Goal: Task Accomplishment & Management: Manage account settings

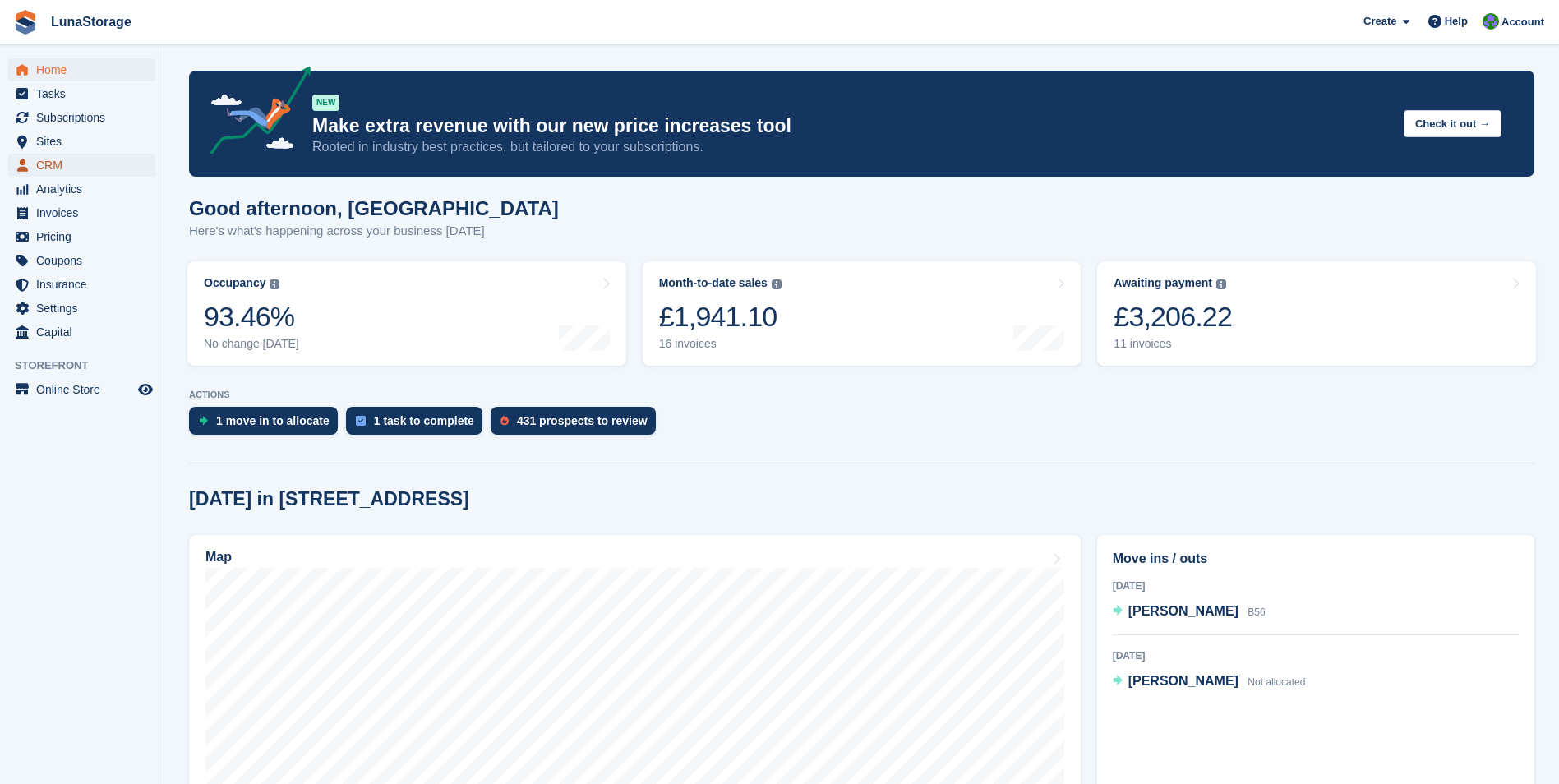
click at [54, 170] on span "CRM" at bounding box center [85, 165] width 98 height 23
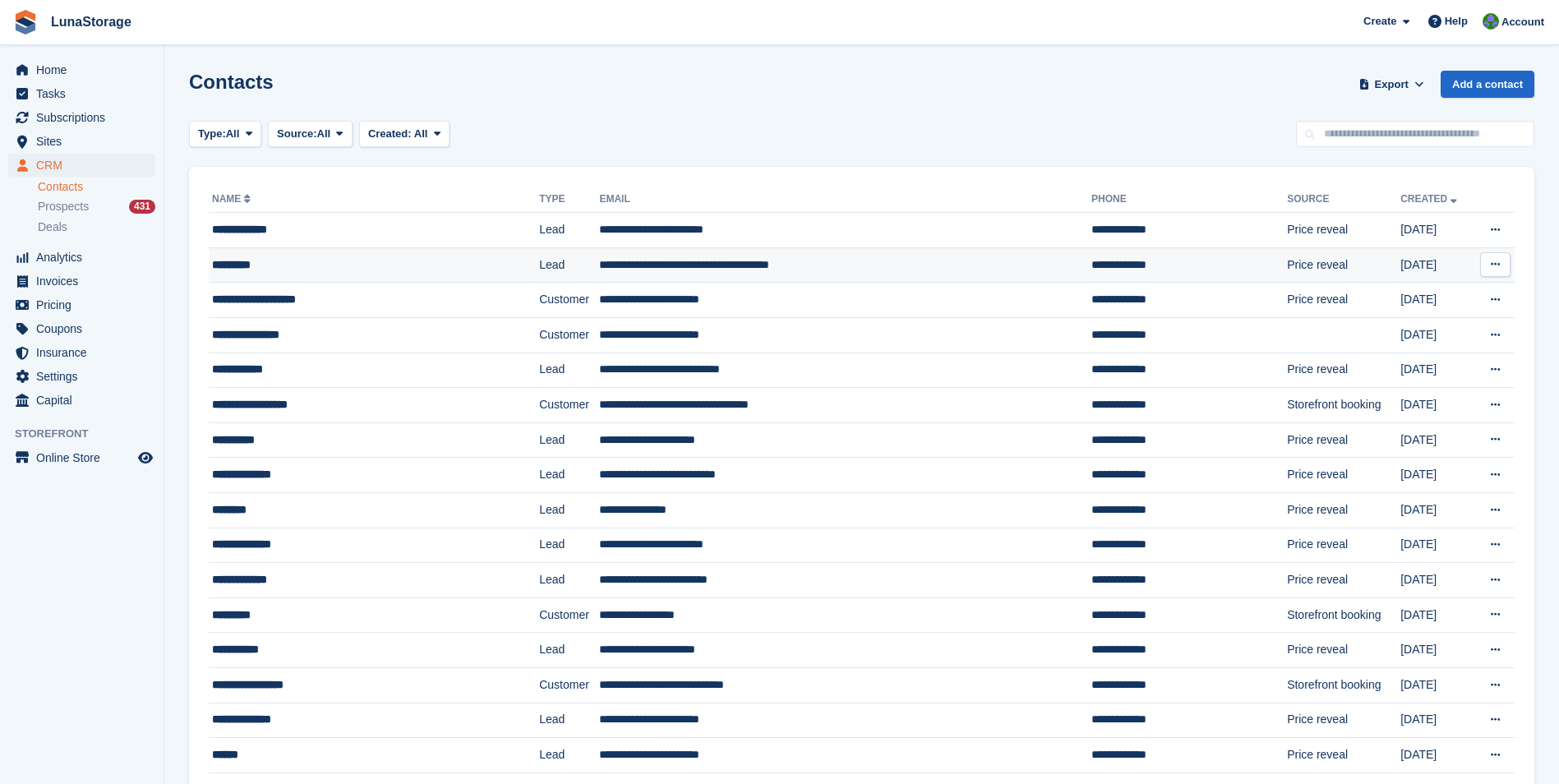
click at [253, 261] on div "*********" at bounding box center [347, 265] width 271 height 17
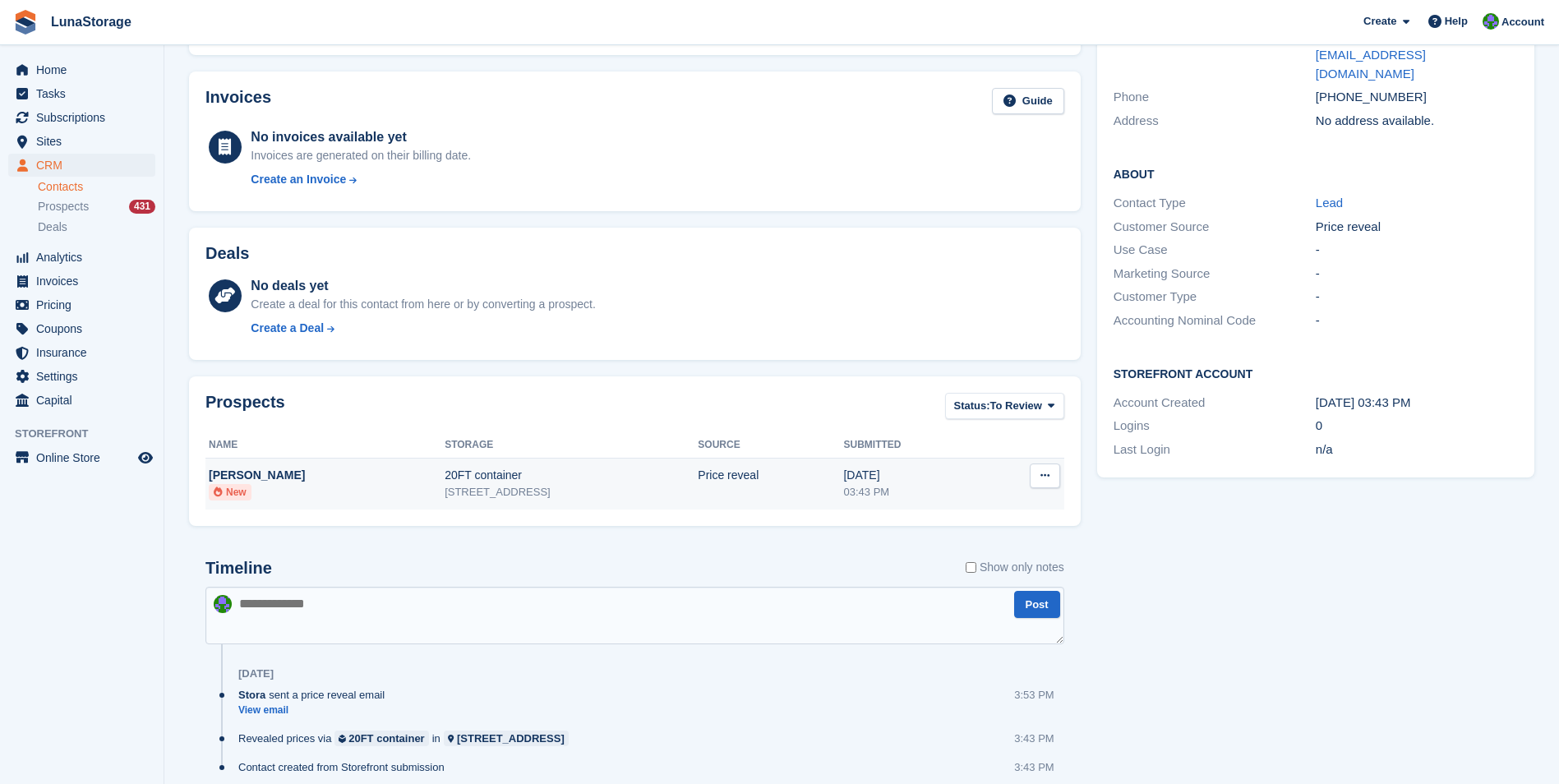
scroll to position [16, 0]
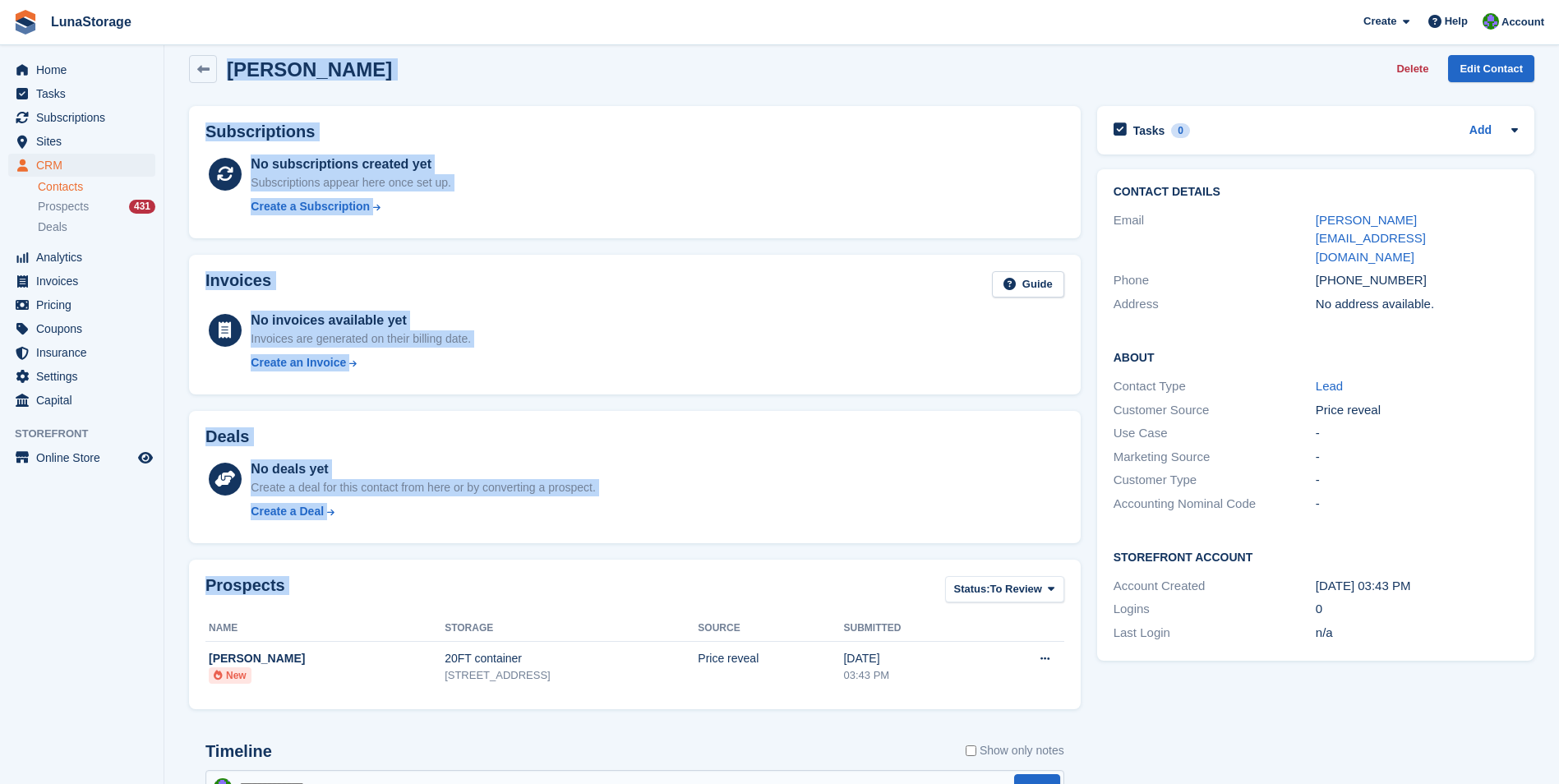
drag, startPoint x: 178, startPoint y: 66, endPoint x: 1063, endPoint y: 704, distance: 1091.0
click at [1063, 704] on section "Lewis Ive Delete Edit Contact Subscriptions No subscriptions created yet Subscr…" at bounding box center [862, 507] width 1395 height 1046
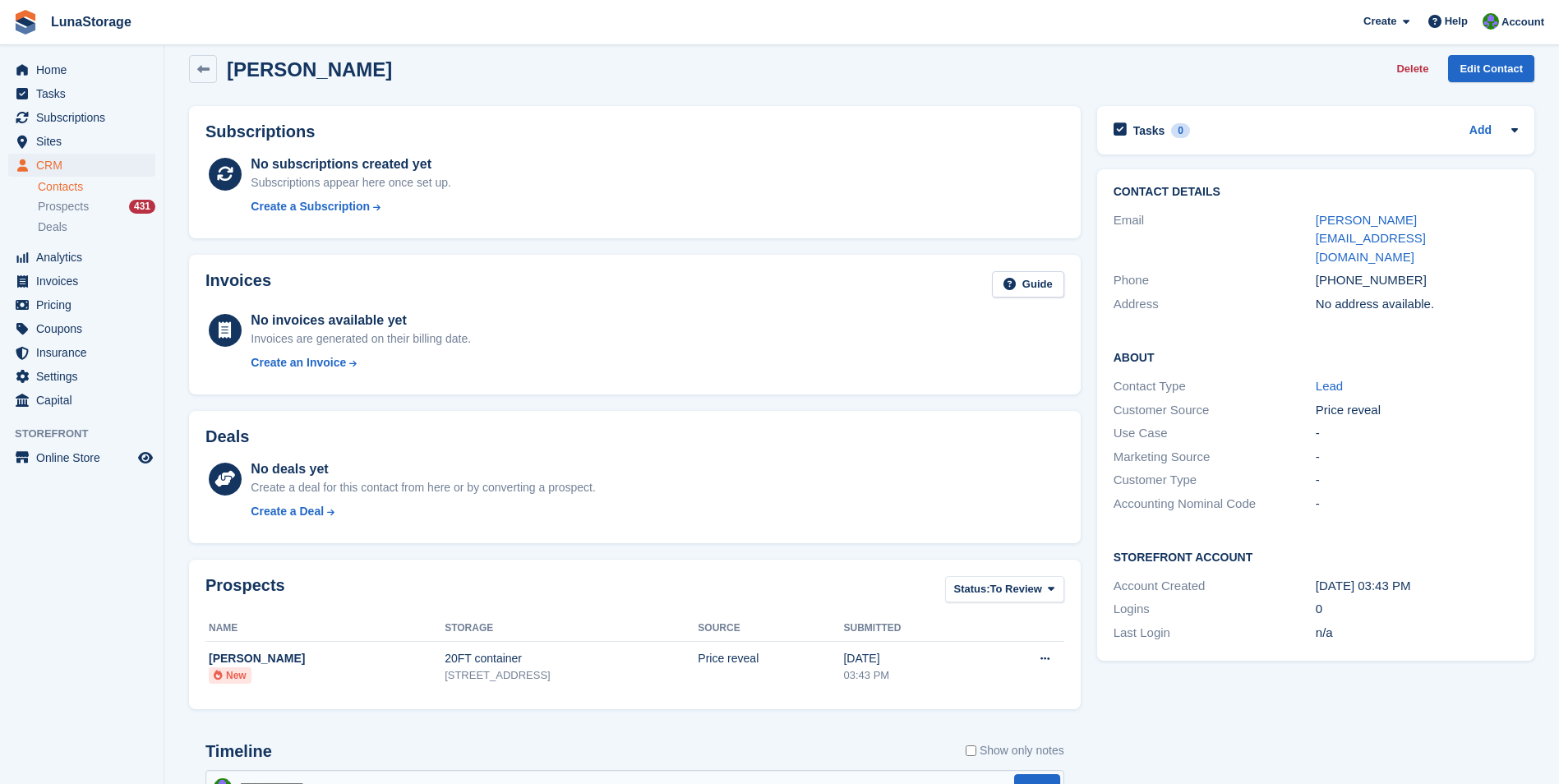
drag, startPoint x: 1063, startPoint y: 704, endPoint x: 1091, endPoint y: 718, distance: 31.3
click at [1091, 718] on div "Tasks 0 Add No tasks related to Lewis Ive Contact Details Email lewis@furniture…" at bounding box center [1316, 557] width 454 height 918
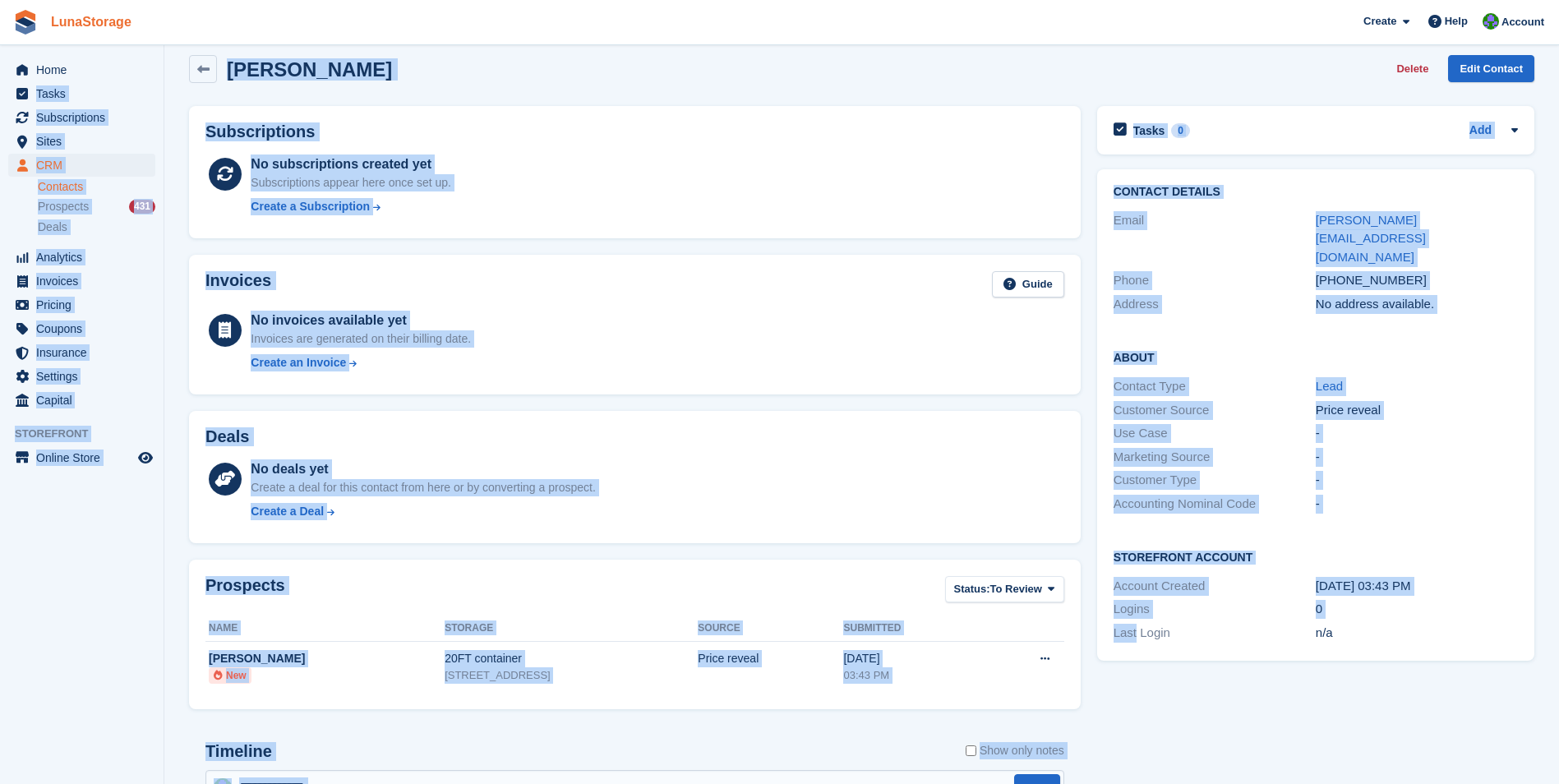
scroll to position [0, 0]
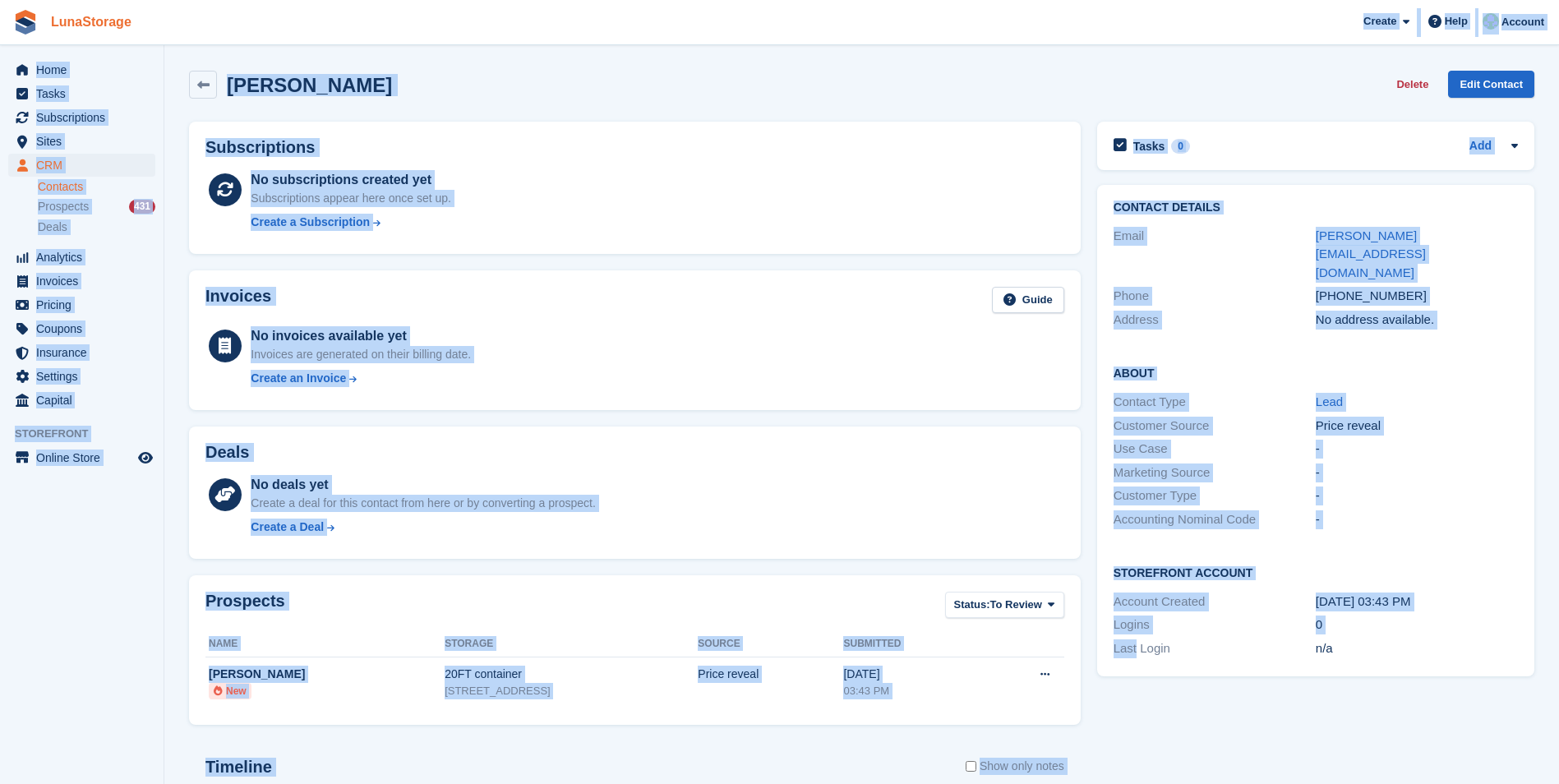
drag, startPoint x: 1091, startPoint y: 718, endPoint x: 126, endPoint y: 29, distance: 1185.7
click at [126, 29] on div "LunaStorage Create Subscription Invoice Contact Deal Discount Page Help Chat Su…" at bounding box center [779, 523] width 1559 height 1046
drag, startPoint x: 126, startPoint y: 29, endPoint x: 181, endPoint y: 159, distance: 141.2
click at [181, 159] on div "Subscriptions No subscriptions created yet Subscriptions appear here once set u…" at bounding box center [635, 188] width 908 height 149
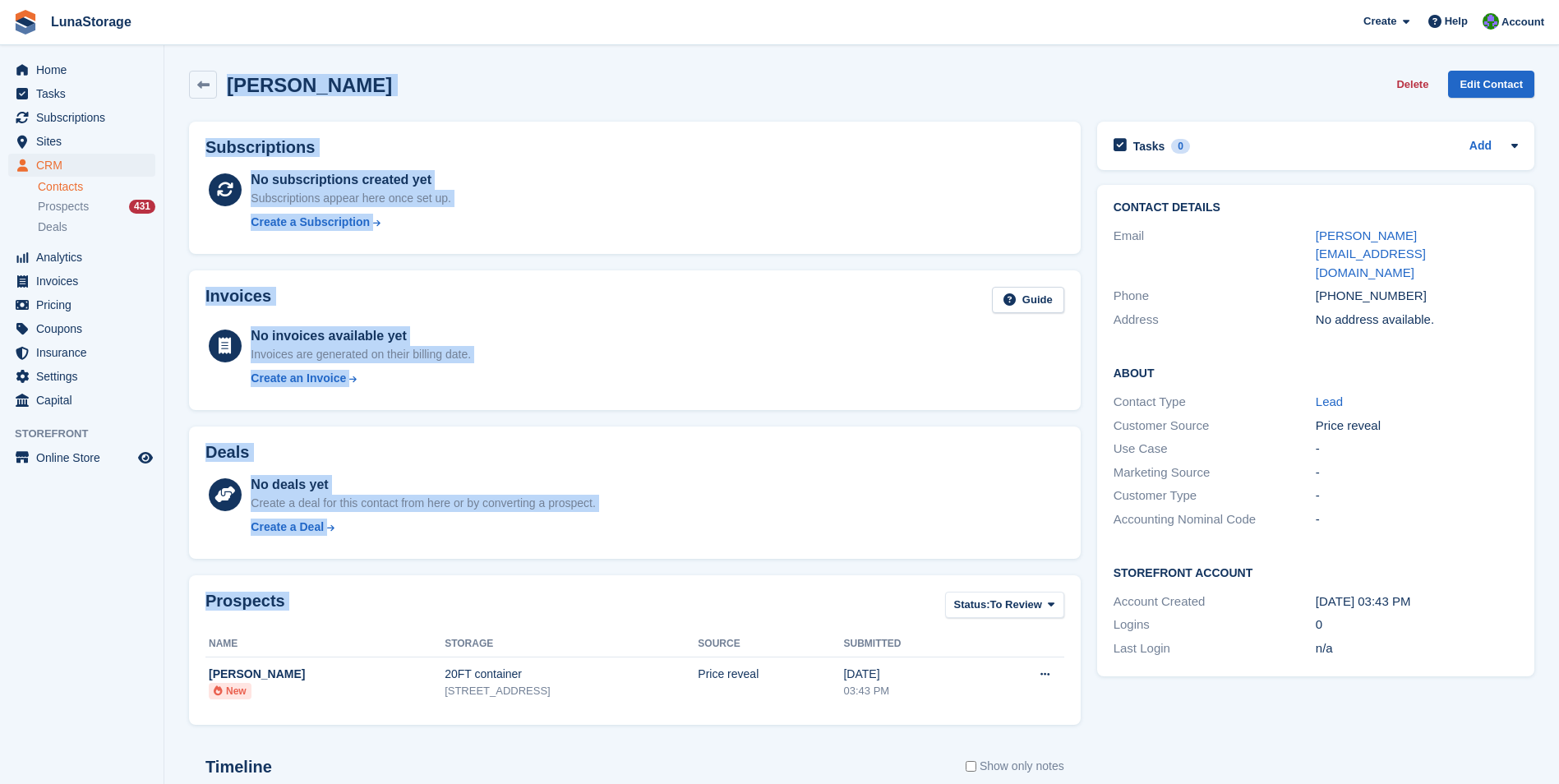
drag, startPoint x: 177, startPoint y: 53, endPoint x: 1080, endPoint y: 721, distance: 1123.2
click at [1080, 721] on section "Lewis Ive Delete Edit Contact Subscriptions No subscriptions created yet Subscr…" at bounding box center [862, 523] width 1395 height 1046
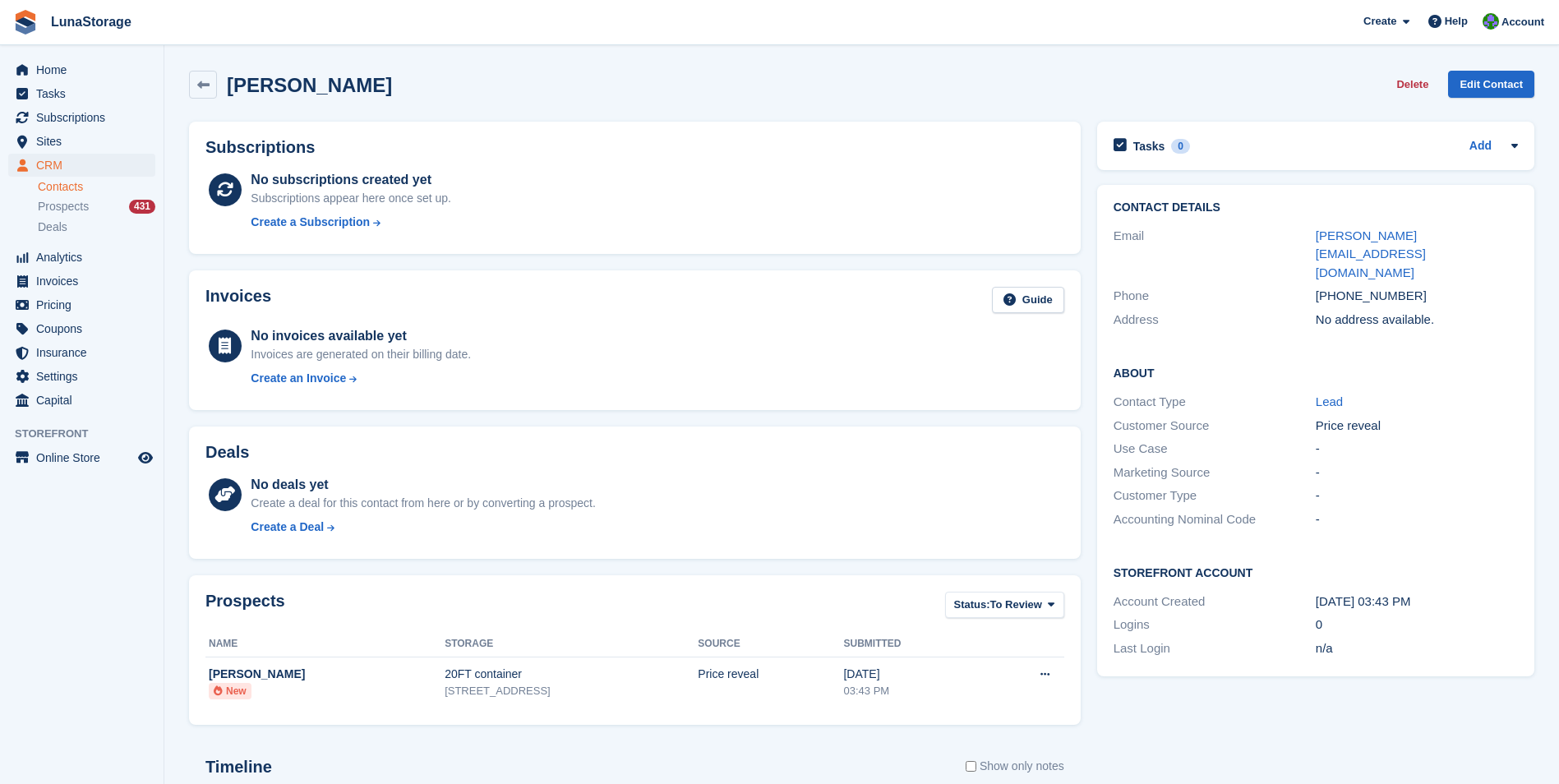
drag, startPoint x: 1080, startPoint y: 721, endPoint x: 1089, endPoint y: 725, distance: 9.8
click at [1089, 725] on div "Tasks 0 Add No tasks related to Lewis Ive Contact Details Email lewis@furniture…" at bounding box center [1316, 572] width 454 height 918
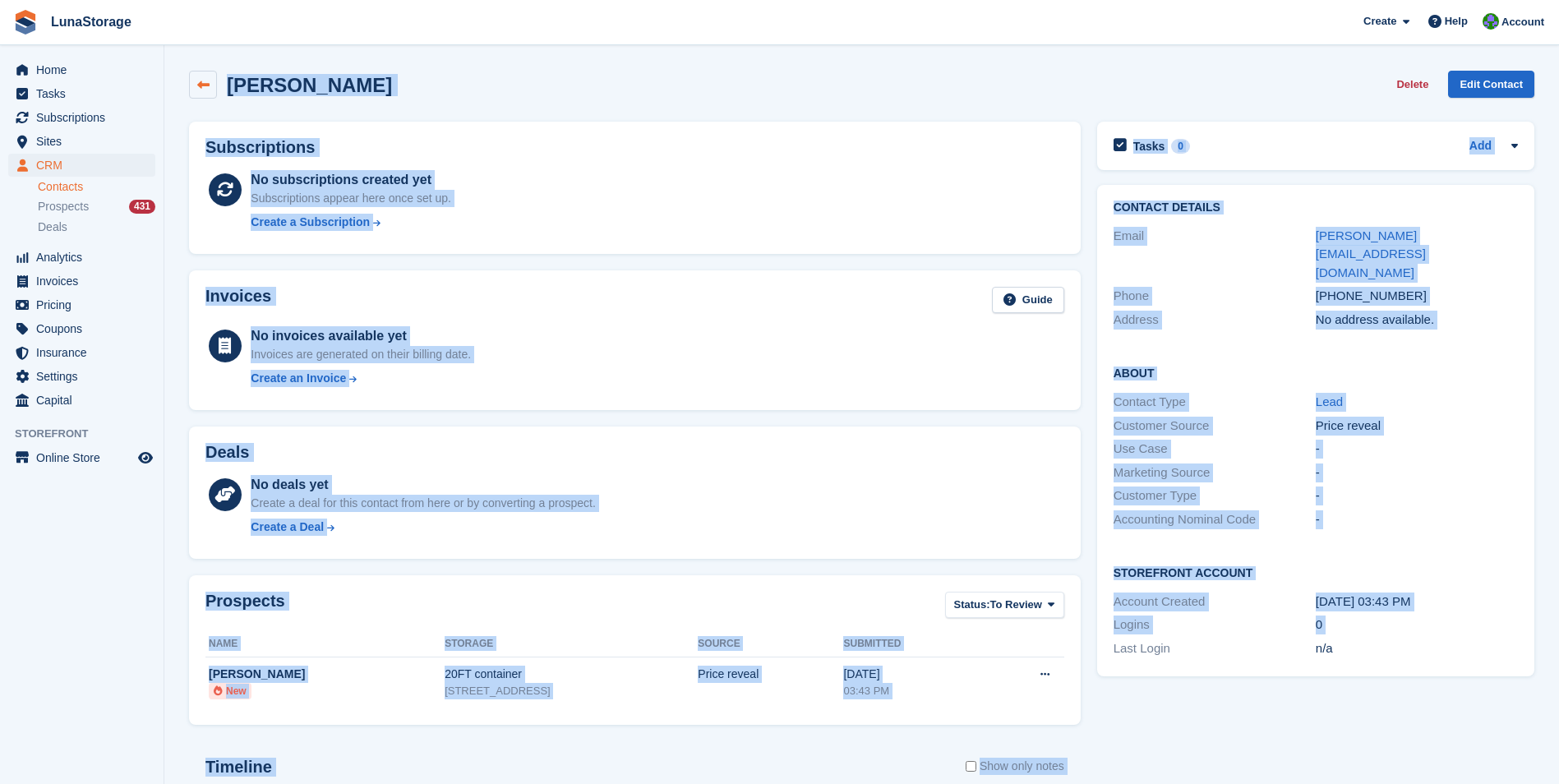
drag, startPoint x: 1089, startPoint y: 725, endPoint x: 201, endPoint y: 78, distance: 1098.7
click at [201, 78] on div "Lewis Ive Delete Edit Contact Subscriptions No subscriptions created yet Subscr…" at bounding box center [861, 546] width 1345 height 969
drag, startPoint x: 201, startPoint y: 78, endPoint x: 176, endPoint y: 61, distance: 30.2
click at [176, 61] on section "Lewis Ive Delete Edit Contact Subscriptions No subscriptions created yet Subscr…" at bounding box center [862, 523] width 1395 height 1046
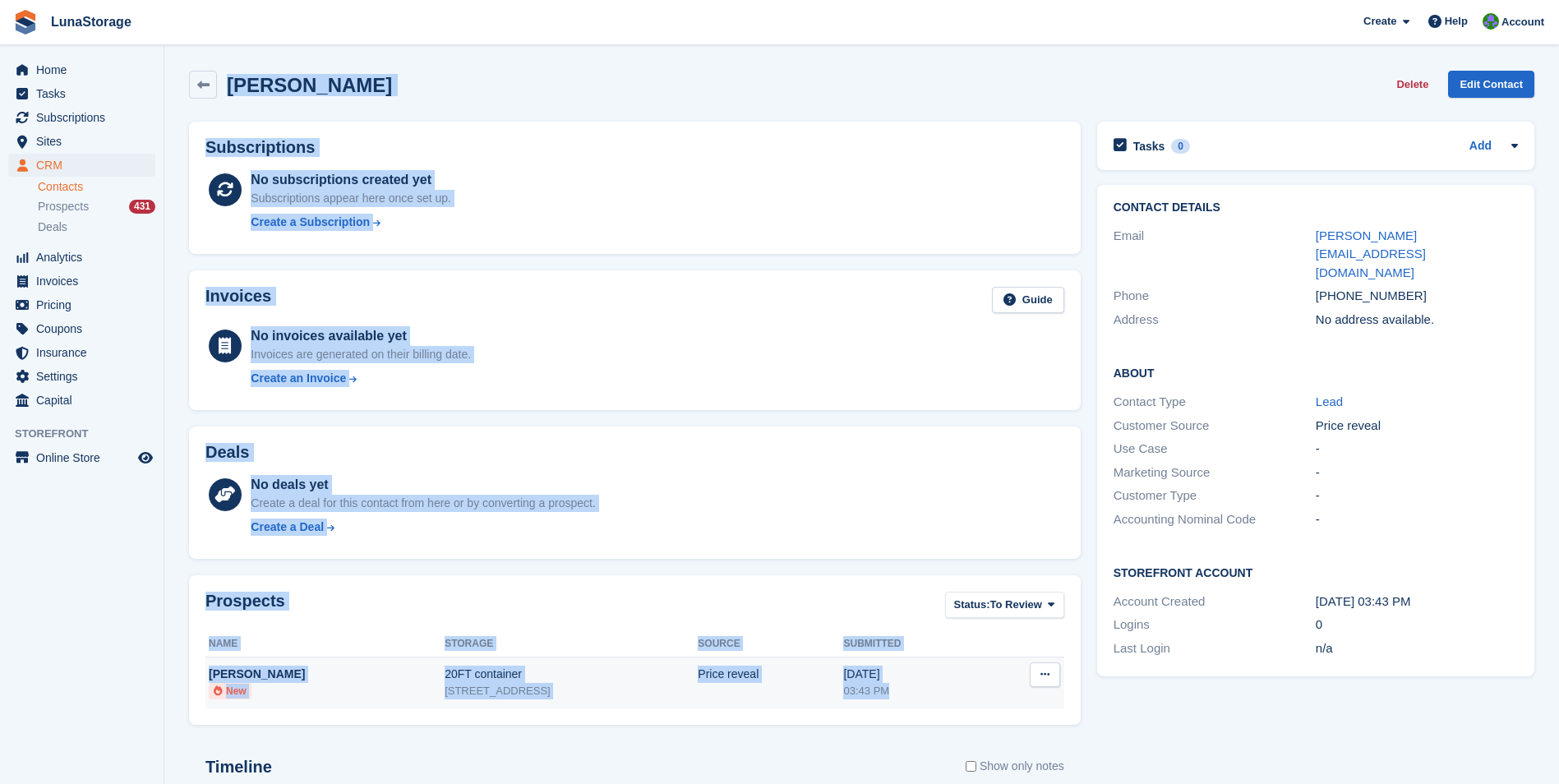
drag, startPoint x: 176, startPoint y: 61, endPoint x: 928, endPoint y: 696, distance: 984.2
click at [928, 696] on section "Lewis Ive Delete Edit Contact Subscriptions No subscriptions created yet Subscr…" at bounding box center [862, 523] width 1395 height 1046
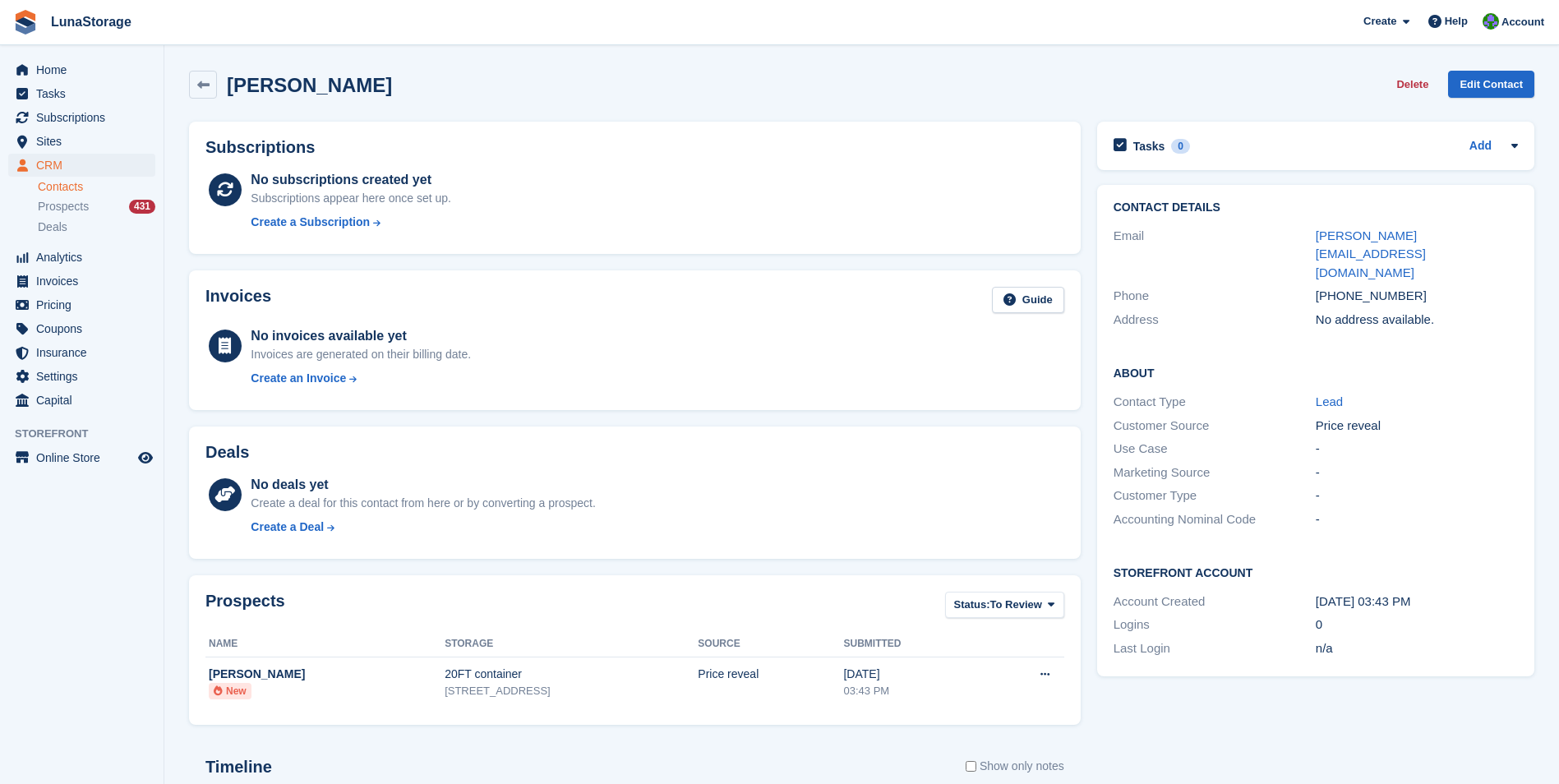
drag, startPoint x: 928, startPoint y: 696, endPoint x: 1092, endPoint y: 731, distance: 167.7
click at [1092, 731] on div "Tasks 0 Add No tasks related to Lewis Ive Contact Details Email lewis@furniture…" at bounding box center [1316, 572] width 454 height 918
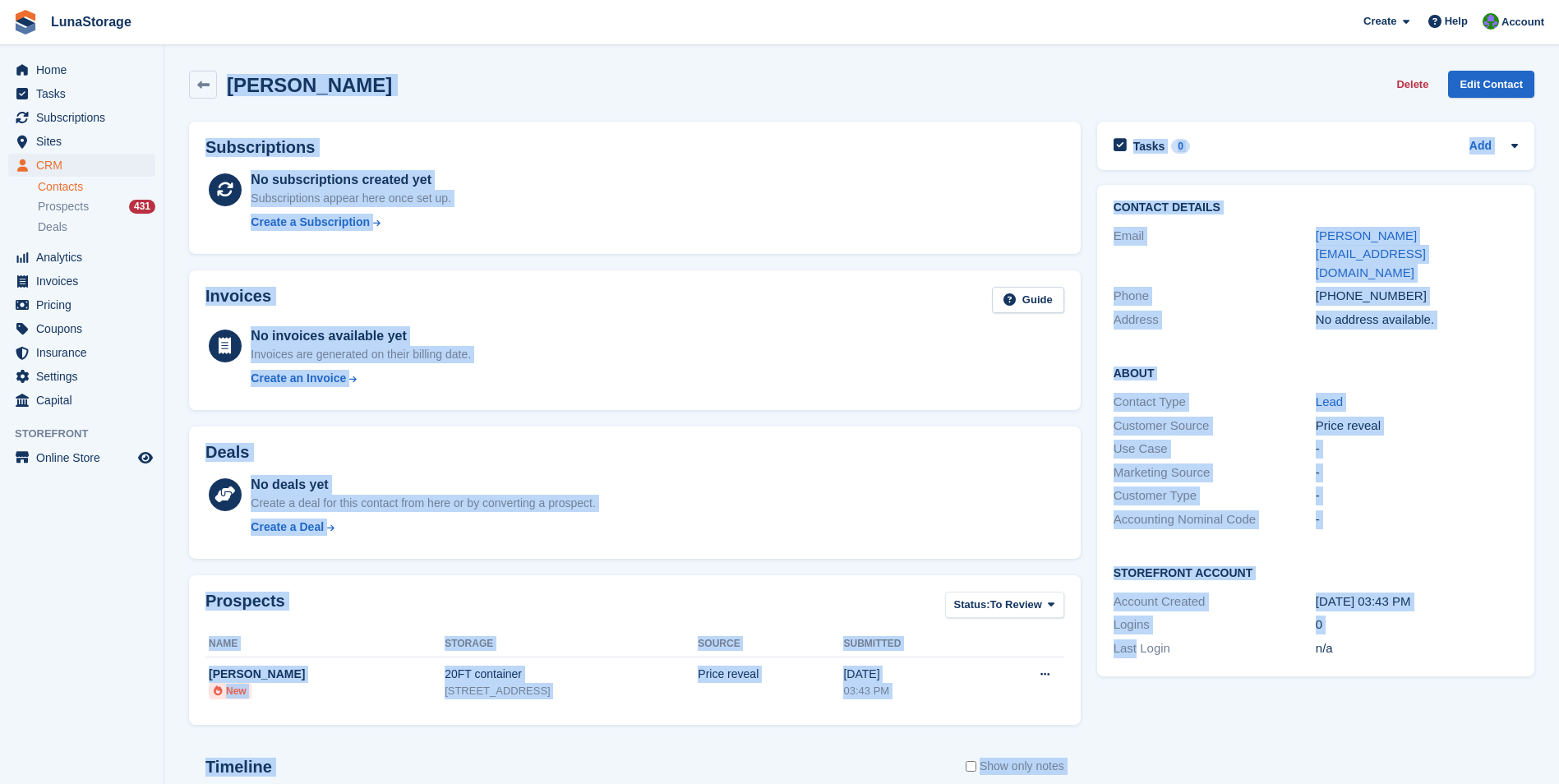
drag, startPoint x: 1092, startPoint y: 731, endPoint x: 189, endPoint y: 65, distance: 1122.0
click at [189, 65] on div "Lewis Ive Delete Edit Contact Subscriptions No subscriptions created yet Subscr…" at bounding box center [861, 546] width 1345 height 969
drag, startPoint x: 189, startPoint y: 65, endPoint x: 179, endPoint y: 69, distance: 10.8
click at [179, 69] on section "Lewis Ive Delete Edit Contact Subscriptions No subscriptions created yet Subscr…" at bounding box center [862, 523] width 1395 height 1046
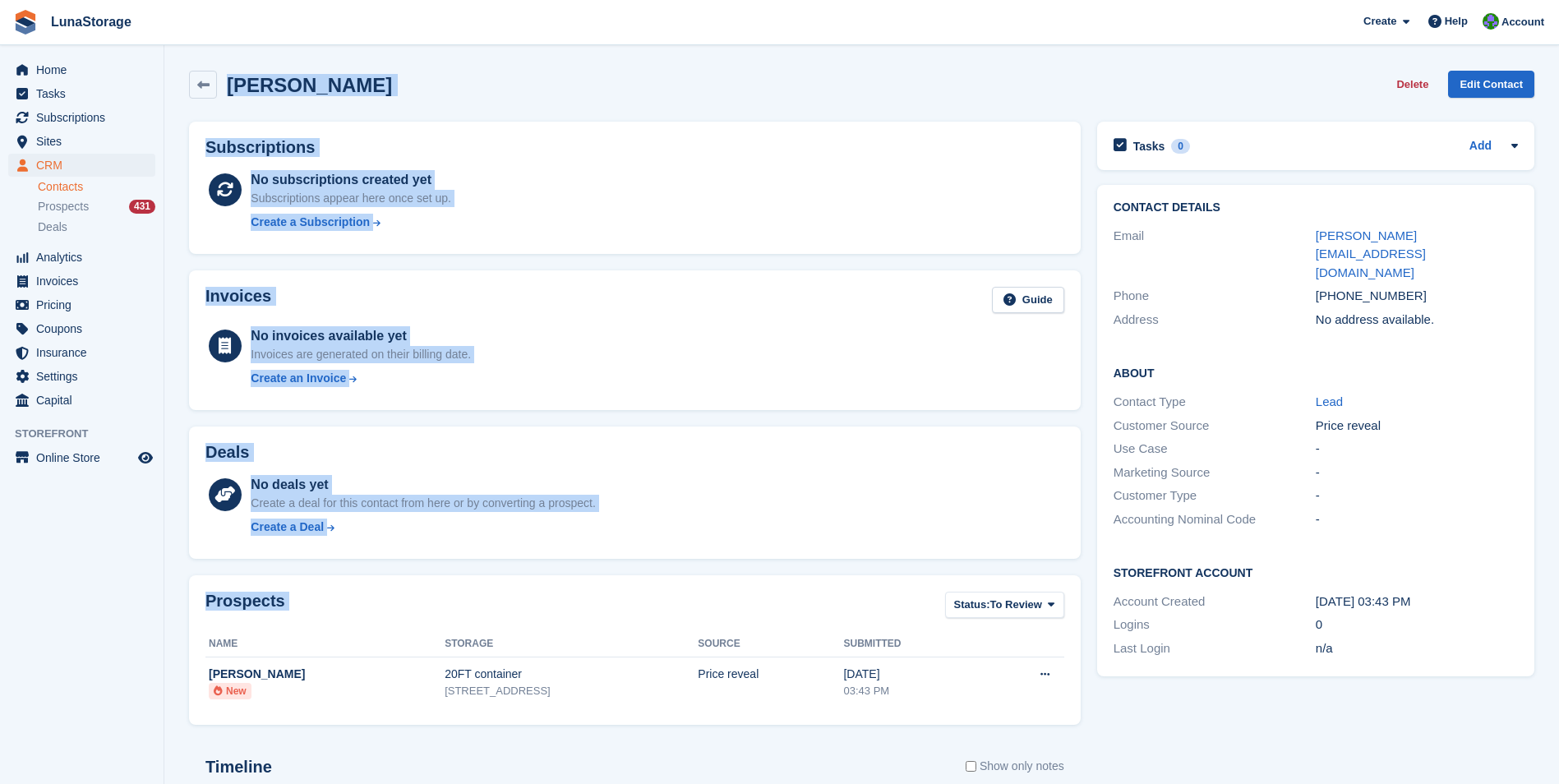
drag, startPoint x: 179, startPoint y: 69, endPoint x: 1069, endPoint y: 711, distance: 1097.4
click at [1069, 711] on section "Lewis Ive Delete Edit Contact Subscriptions No subscriptions created yet Subscr…" at bounding box center [862, 523] width 1395 height 1046
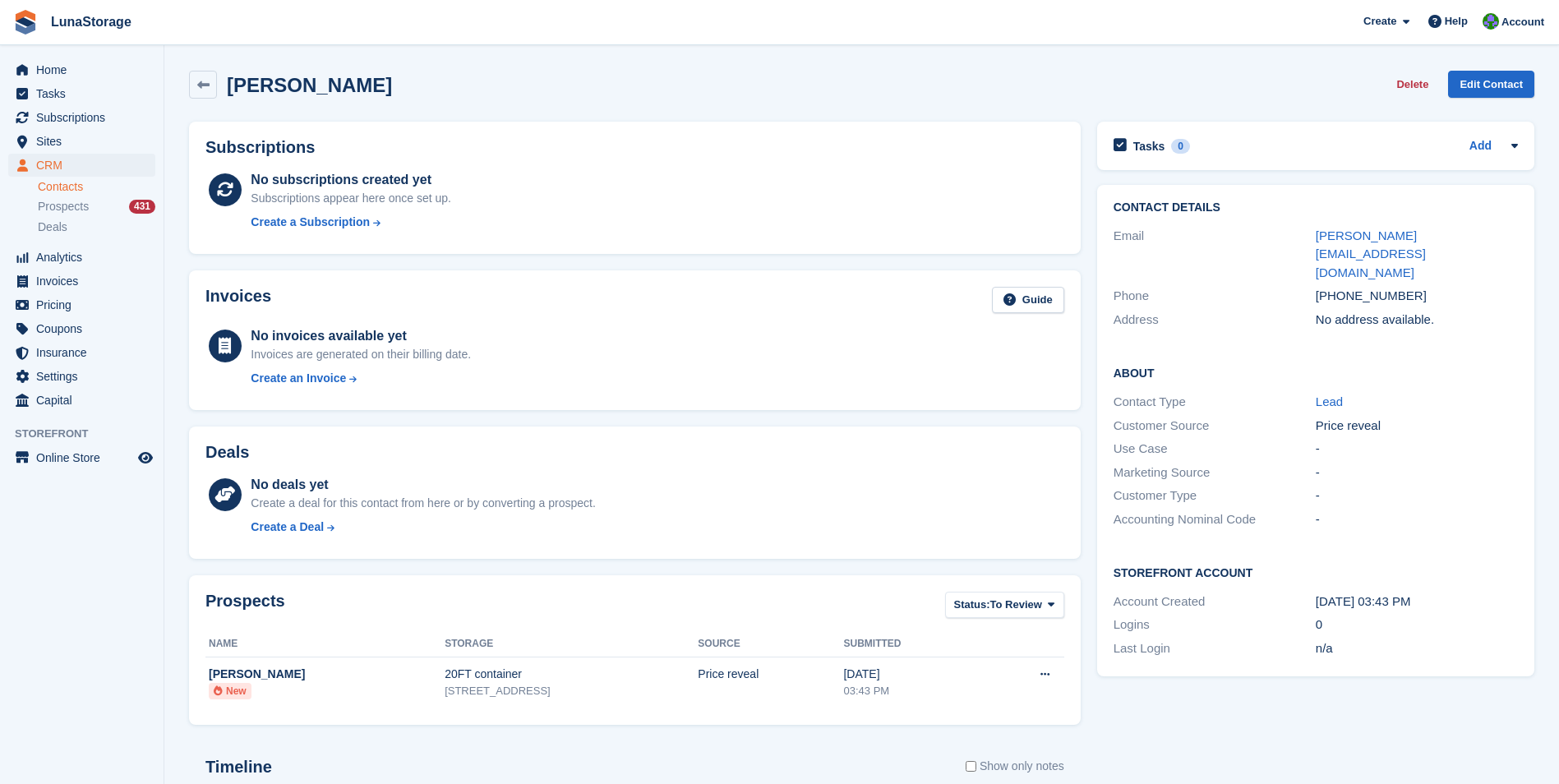
drag, startPoint x: 1069, startPoint y: 711, endPoint x: 1098, endPoint y: 741, distance: 41.7
click at [1098, 741] on div "Tasks 0 Add No tasks related to Lewis Ive Contact Details Email lewis@furniture…" at bounding box center [1316, 572] width 454 height 918
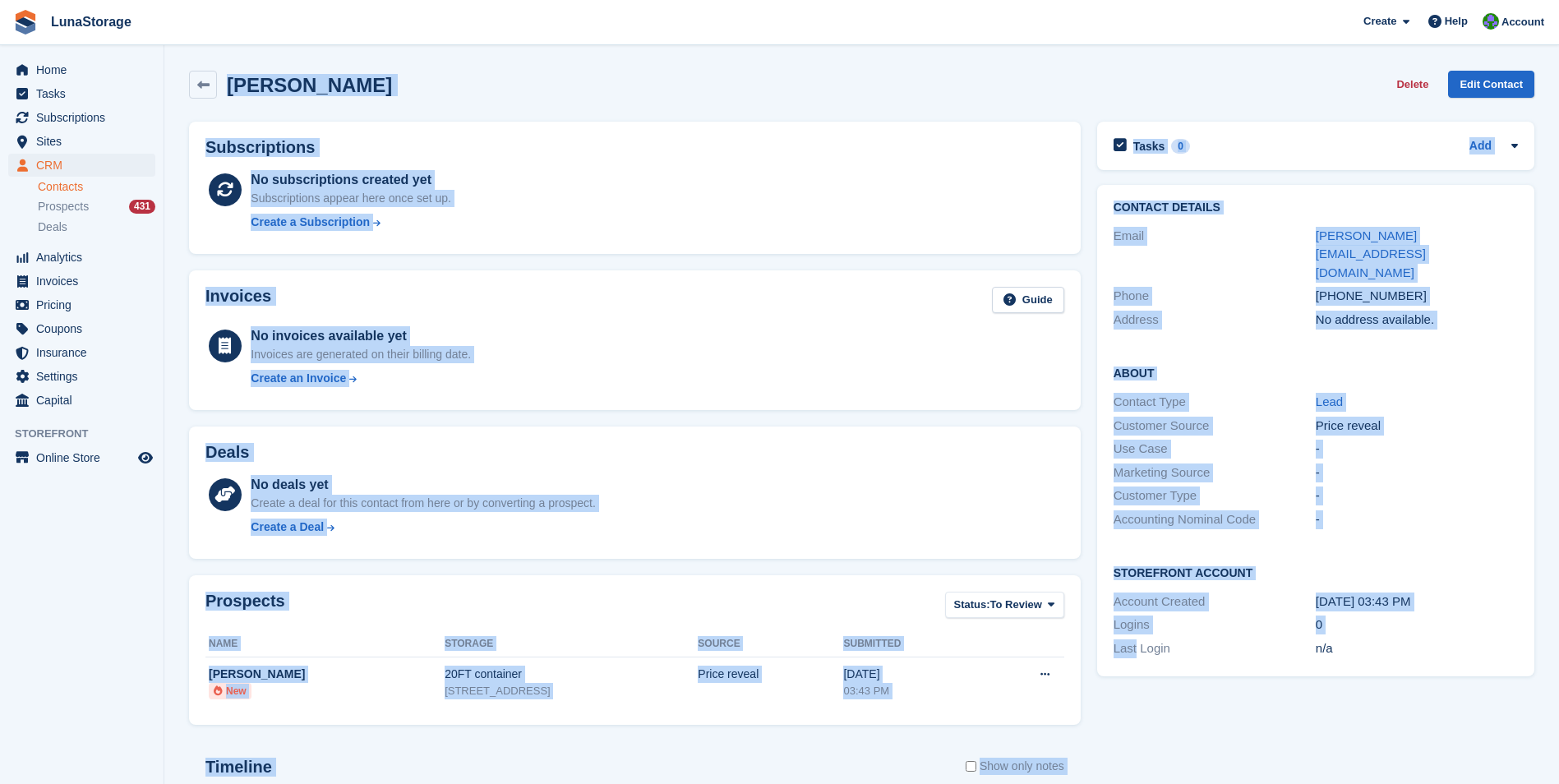
drag, startPoint x: 1098, startPoint y: 741, endPoint x: 186, endPoint y: 68, distance: 1133.4
click at [189, 68] on div "Lewis Ive Delete Edit Contact Subscriptions No subscriptions created yet Subscr…" at bounding box center [861, 546] width 1345 height 969
drag, startPoint x: 186, startPoint y: 68, endPoint x: 174, endPoint y: 59, distance: 15.0
click at [174, 59] on section "Lewis Ive Delete Edit Contact Subscriptions No subscriptions created yet Subscr…" at bounding box center [862, 523] width 1395 height 1046
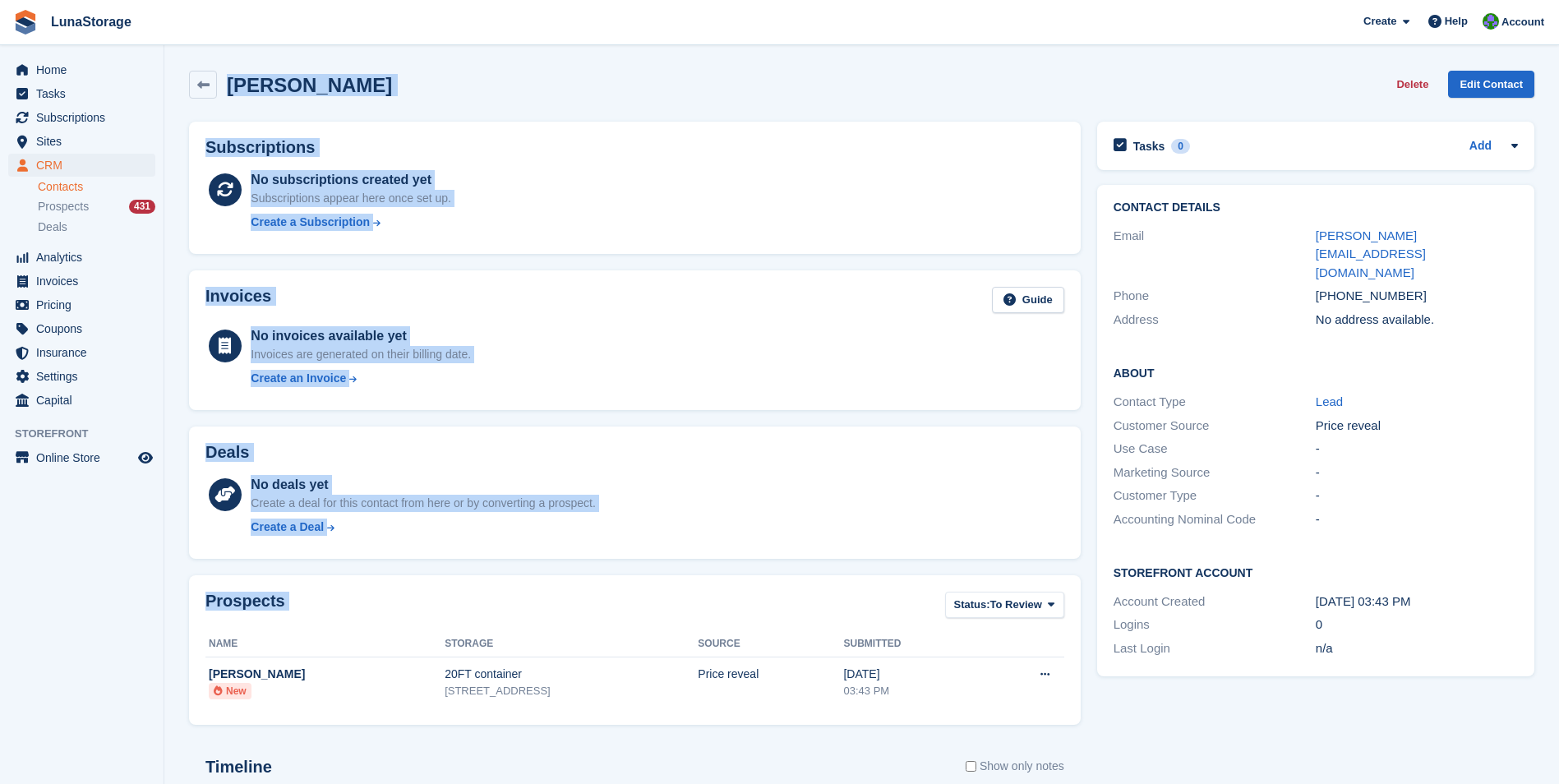
drag, startPoint x: 174, startPoint y: 59, endPoint x: 1075, endPoint y: 718, distance: 1116.3
click at [1075, 718] on section "Lewis Ive Delete Edit Contact Subscriptions No subscriptions created yet Subscr…" at bounding box center [862, 523] width 1395 height 1046
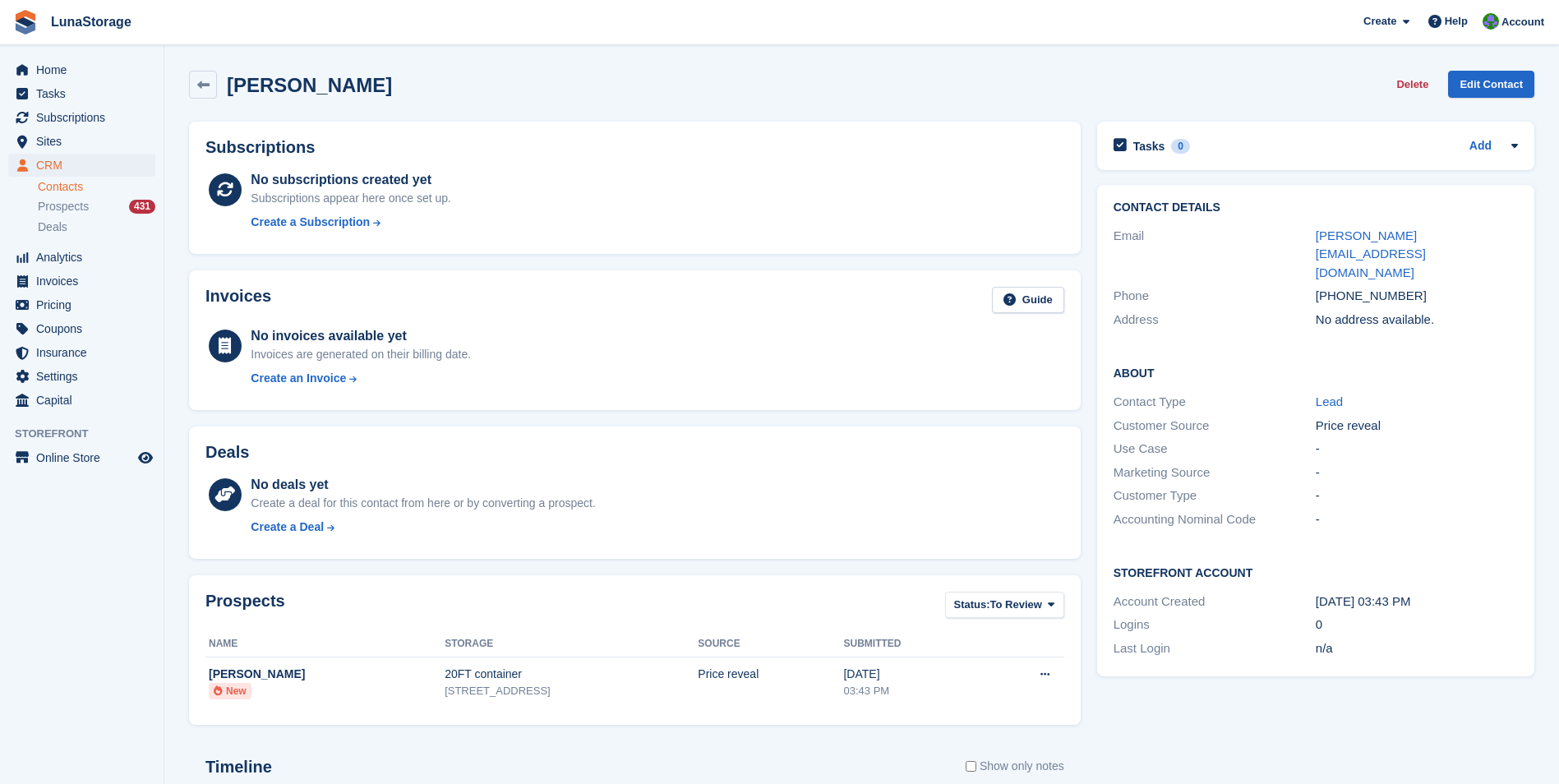
drag, startPoint x: 1075, startPoint y: 718, endPoint x: 1095, endPoint y: 737, distance: 27.6
click at [1095, 737] on div "Tasks 0 Add No tasks related to Lewis Ive Contact Details Email lewis@furniture…" at bounding box center [1316, 572] width 454 height 918
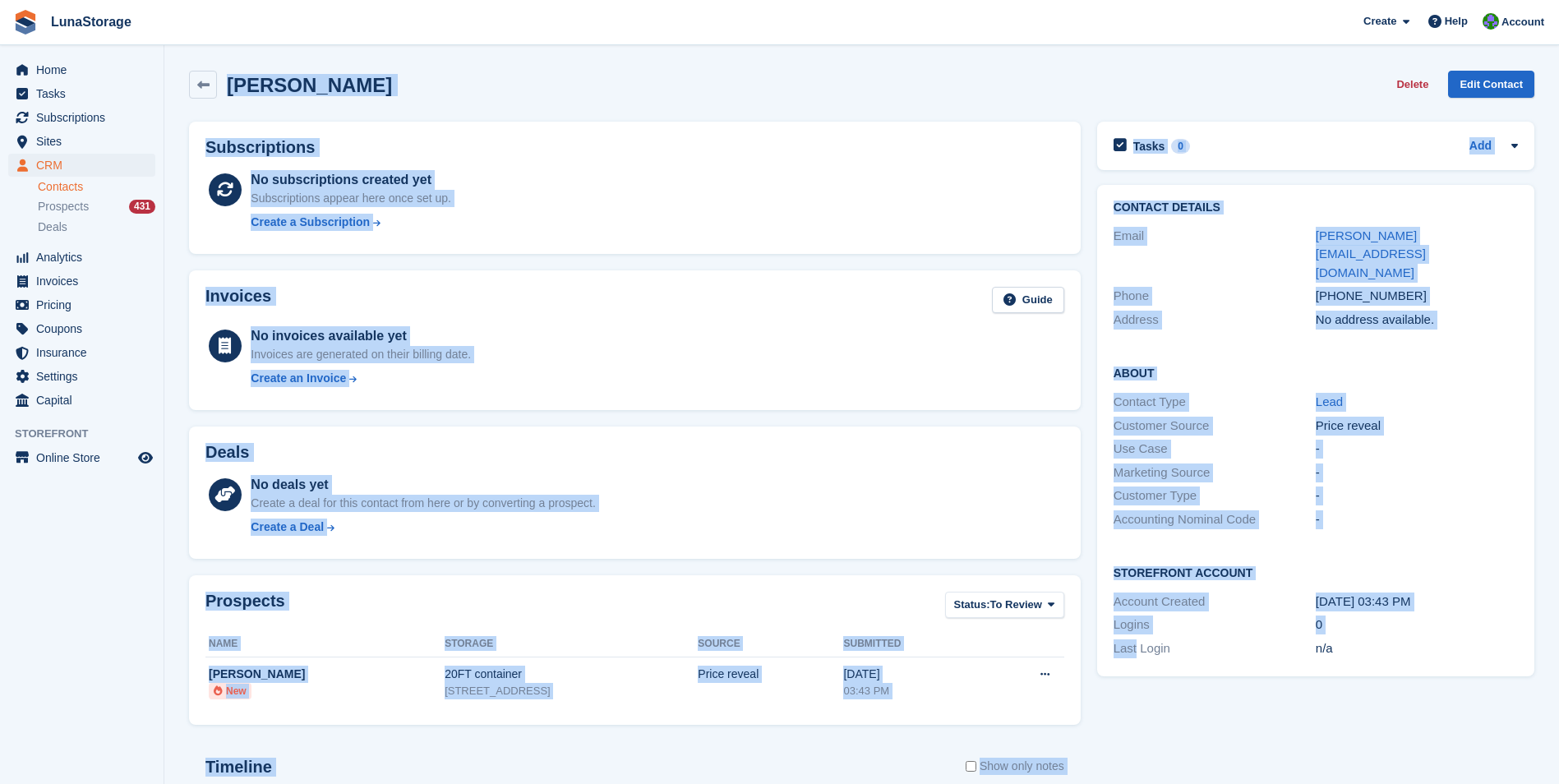
drag, startPoint x: 1095, startPoint y: 737, endPoint x: 183, endPoint y: 75, distance: 1126.9
click at [189, 75] on div "Lewis Ive Delete Edit Contact Subscriptions No subscriptions created yet Subscr…" at bounding box center [861, 546] width 1345 height 969
click at [1101, 724] on div "Tasks 0 Add No tasks related to Lewis Ive Contact Details Email lewis@furniture…" at bounding box center [1316, 572] width 454 height 918
drag, startPoint x: 1101, startPoint y: 724, endPoint x: 185, endPoint y: 54, distance: 1134.9
click at [185, 54] on section "Lewis Ive Delete Edit Contact Subscriptions No subscriptions created yet Subscr…" at bounding box center [862, 523] width 1395 height 1046
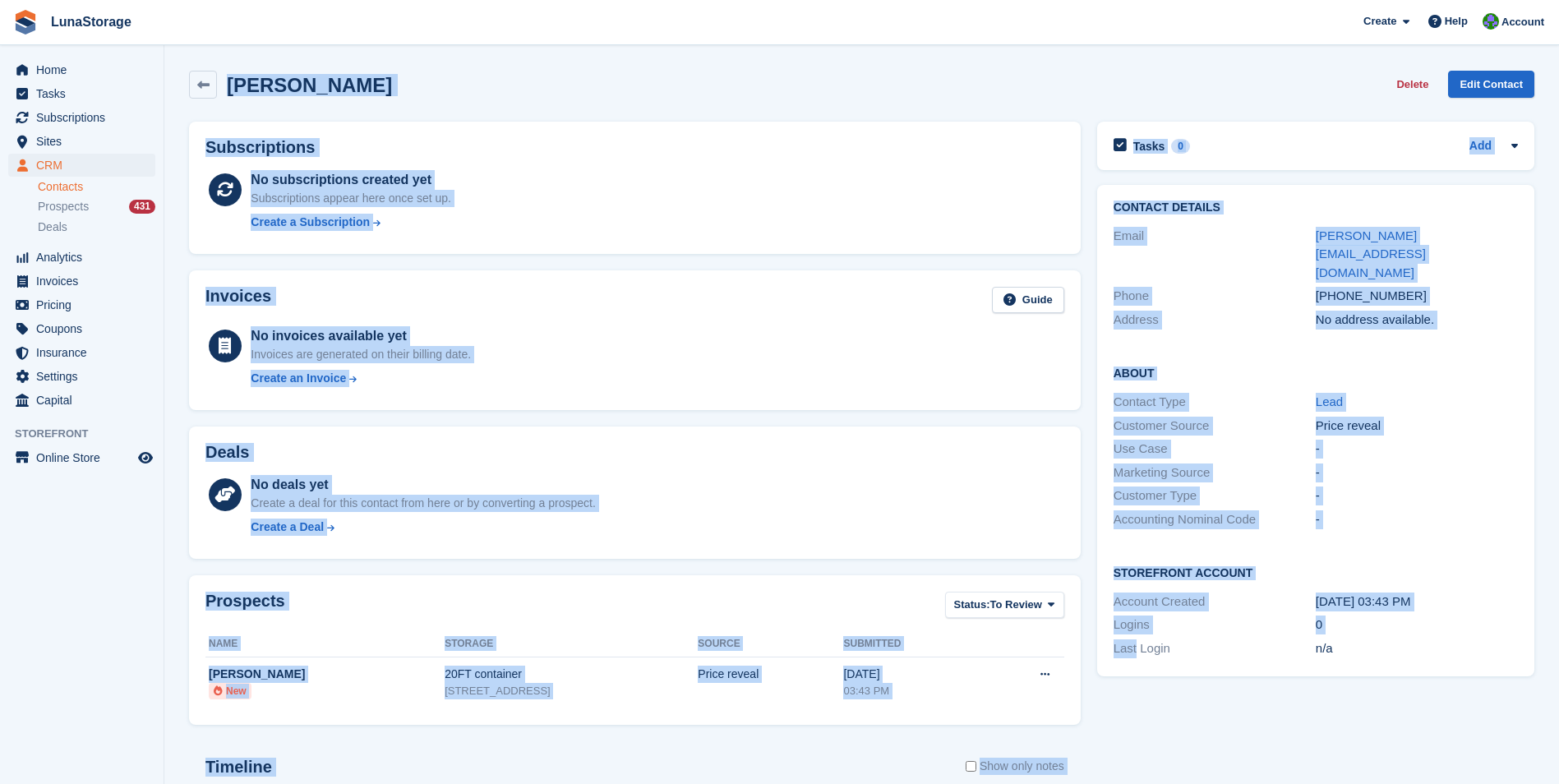
click at [184, 54] on section "Lewis Ive Delete Edit Contact Subscriptions No subscriptions created yet Subscr…" at bounding box center [862, 523] width 1395 height 1046
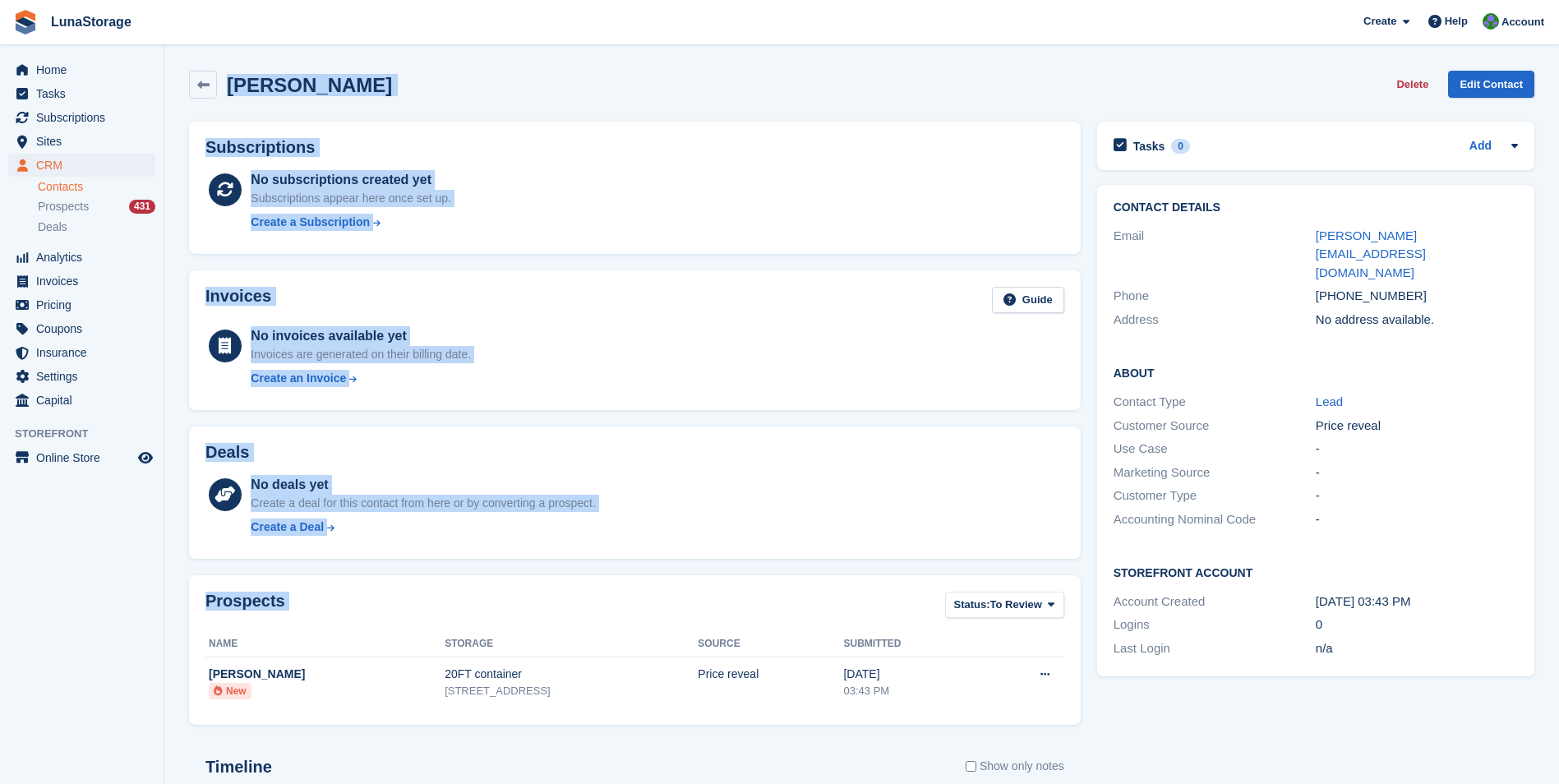
drag, startPoint x: 177, startPoint y: 53, endPoint x: 1082, endPoint y: 727, distance: 1128.4
click at [1082, 727] on section "Lewis Ive Delete Edit Contact Subscriptions No subscriptions created yet Subscr…" at bounding box center [862, 523] width 1395 height 1046
click at [199, 86] on icon at bounding box center [203, 85] width 12 height 12
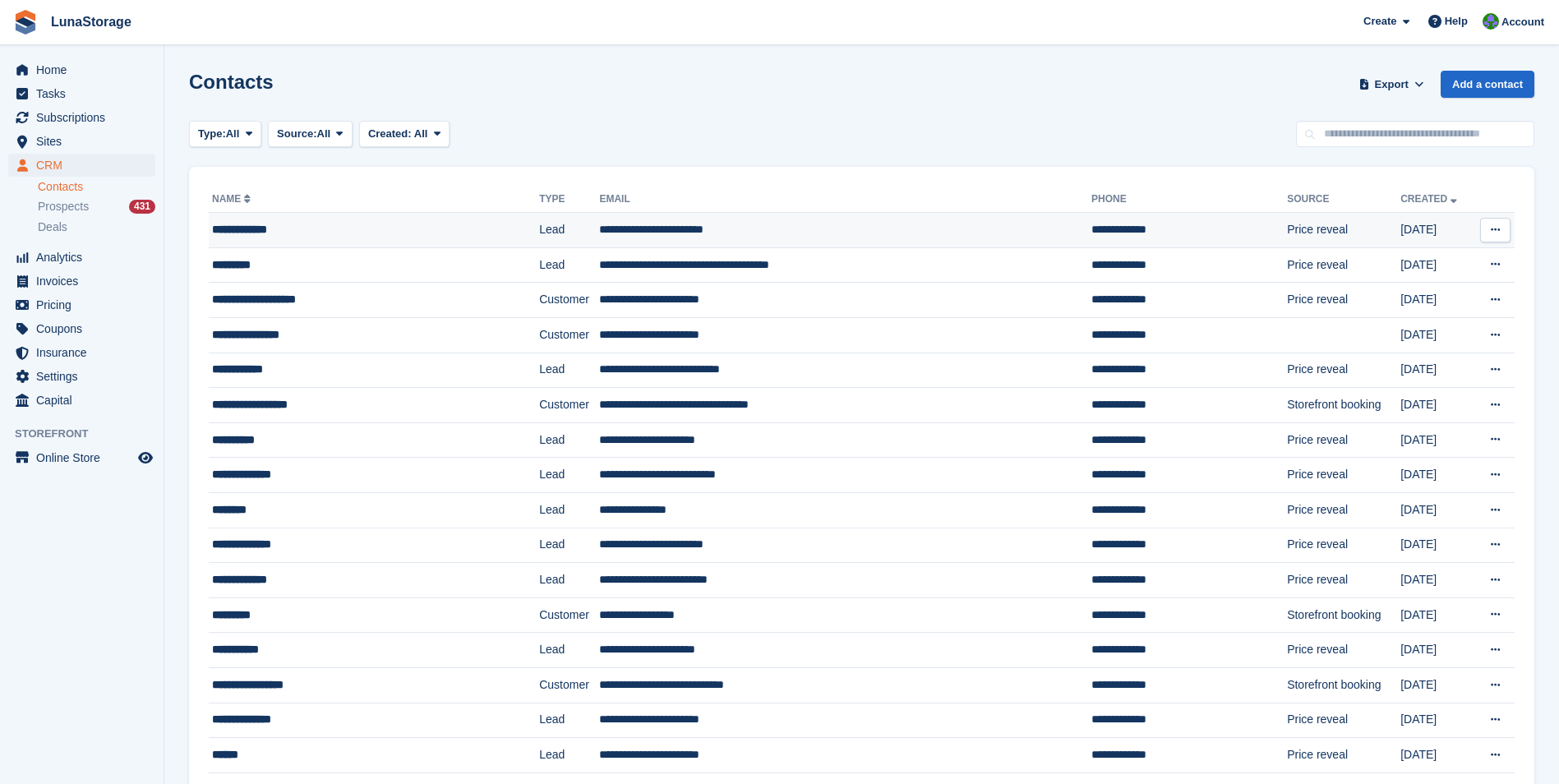
click at [233, 222] on div "**********" at bounding box center [347, 230] width 271 height 17
